Goal: Task Accomplishment & Management: Manage account settings

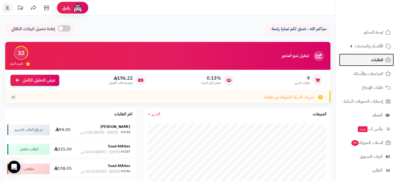
click at [375, 61] on span "الطلبات" at bounding box center [377, 59] width 12 height 7
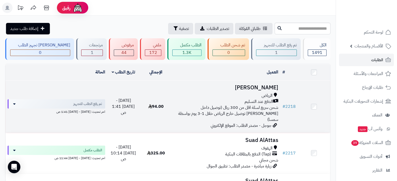
click at [231, 102] on div "الدفع عند التسليم" at bounding box center [226, 102] width 104 height 6
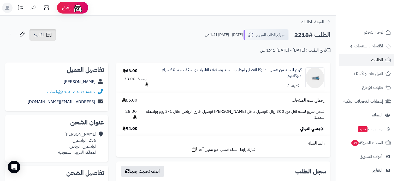
click at [46, 34] on icon at bounding box center [49, 35] width 6 height 6
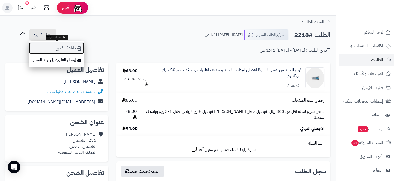
click at [60, 49] on link "طباعة الفاتورة" at bounding box center [57, 49] width 56 height 12
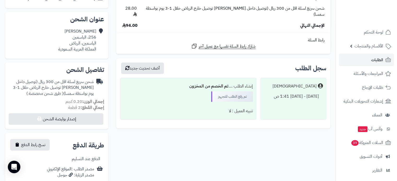
scroll to position [104, 0]
